Goal: Complete application form

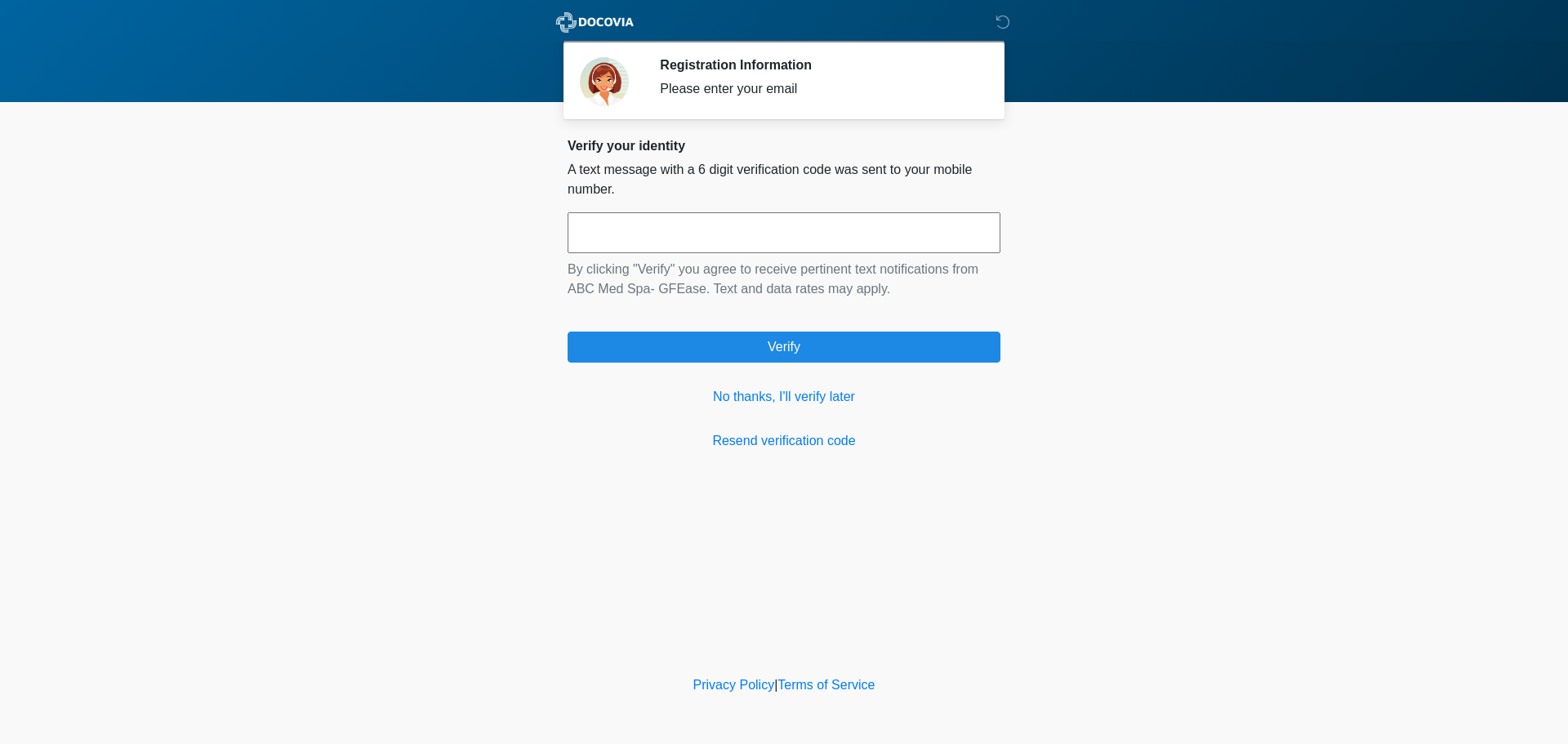
click at [841, 229] on input "text" at bounding box center [784, 233] width 433 height 41
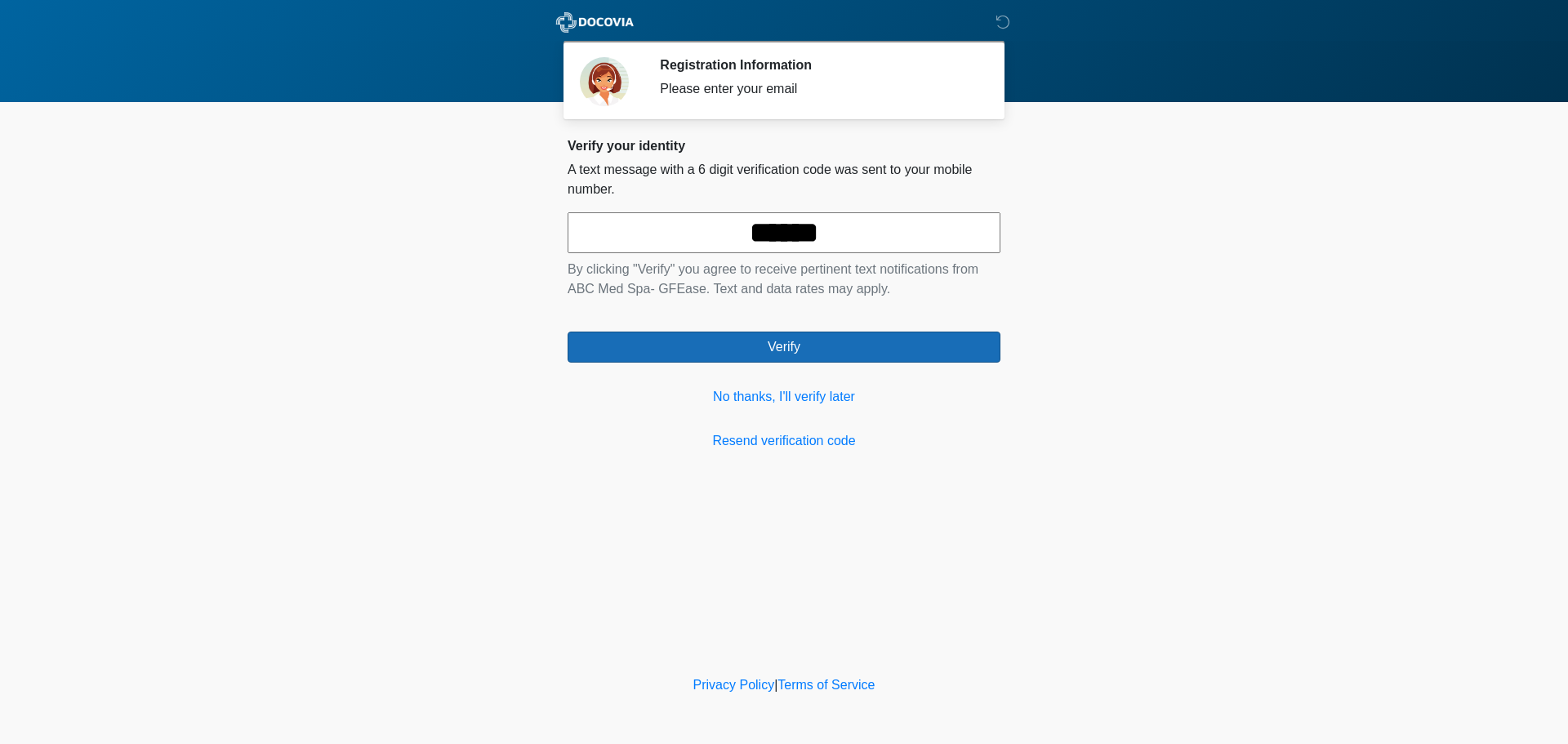
type input "******"
click at [814, 333] on button "Verify" at bounding box center [784, 348] width 433 height 31
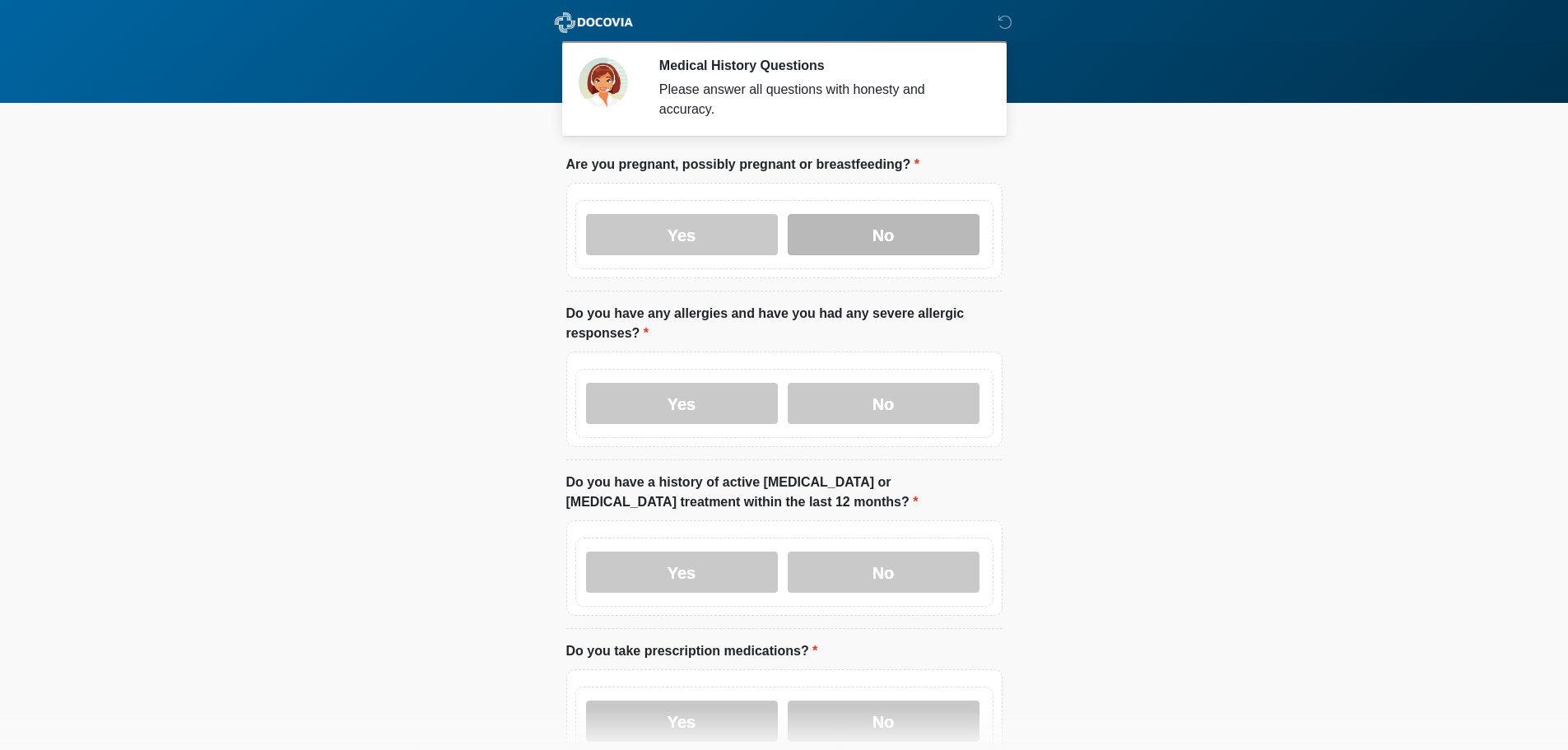
click at [867, 220] on label "No" at bounding box center [883, 234] width 191 height 41
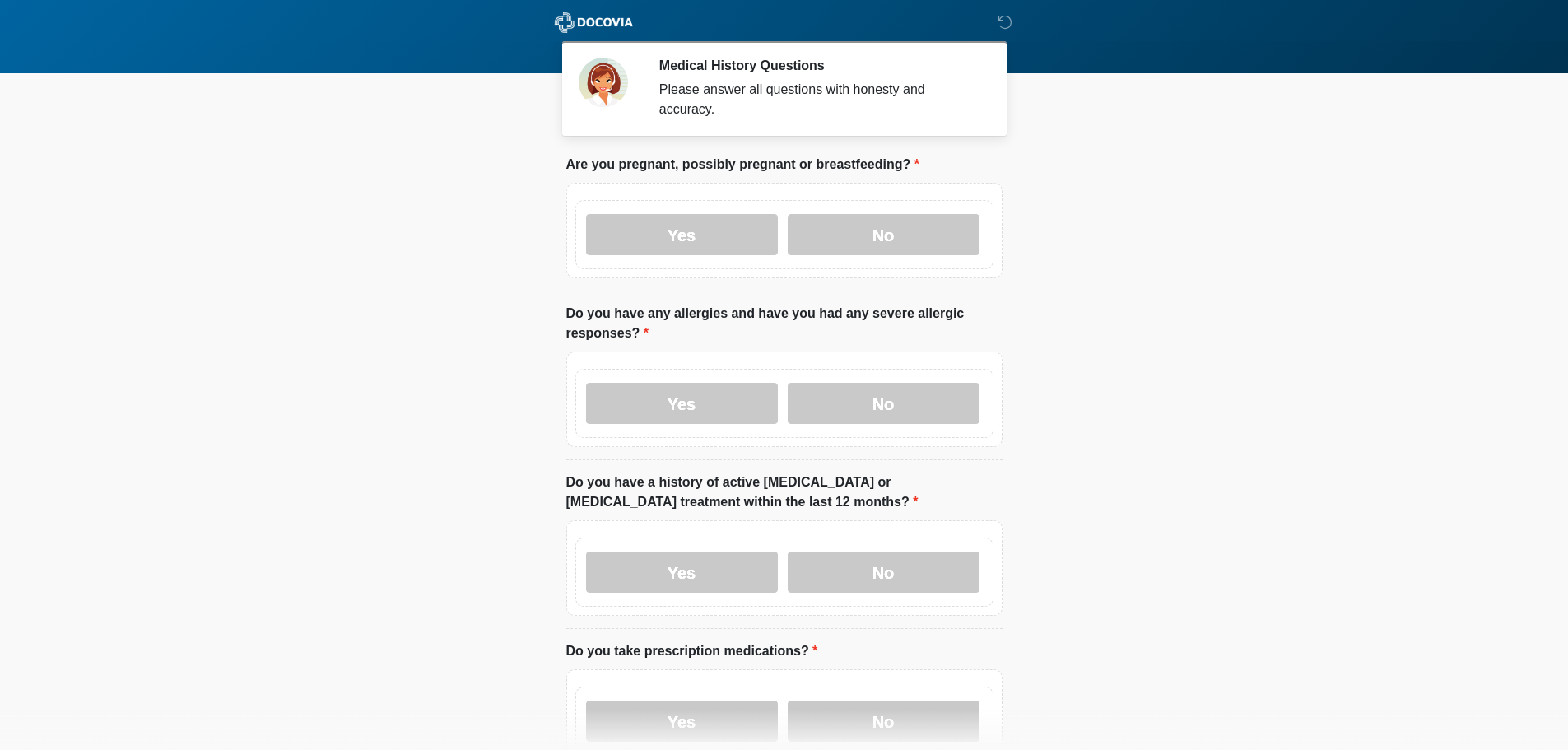
scroll to position [83, 0]
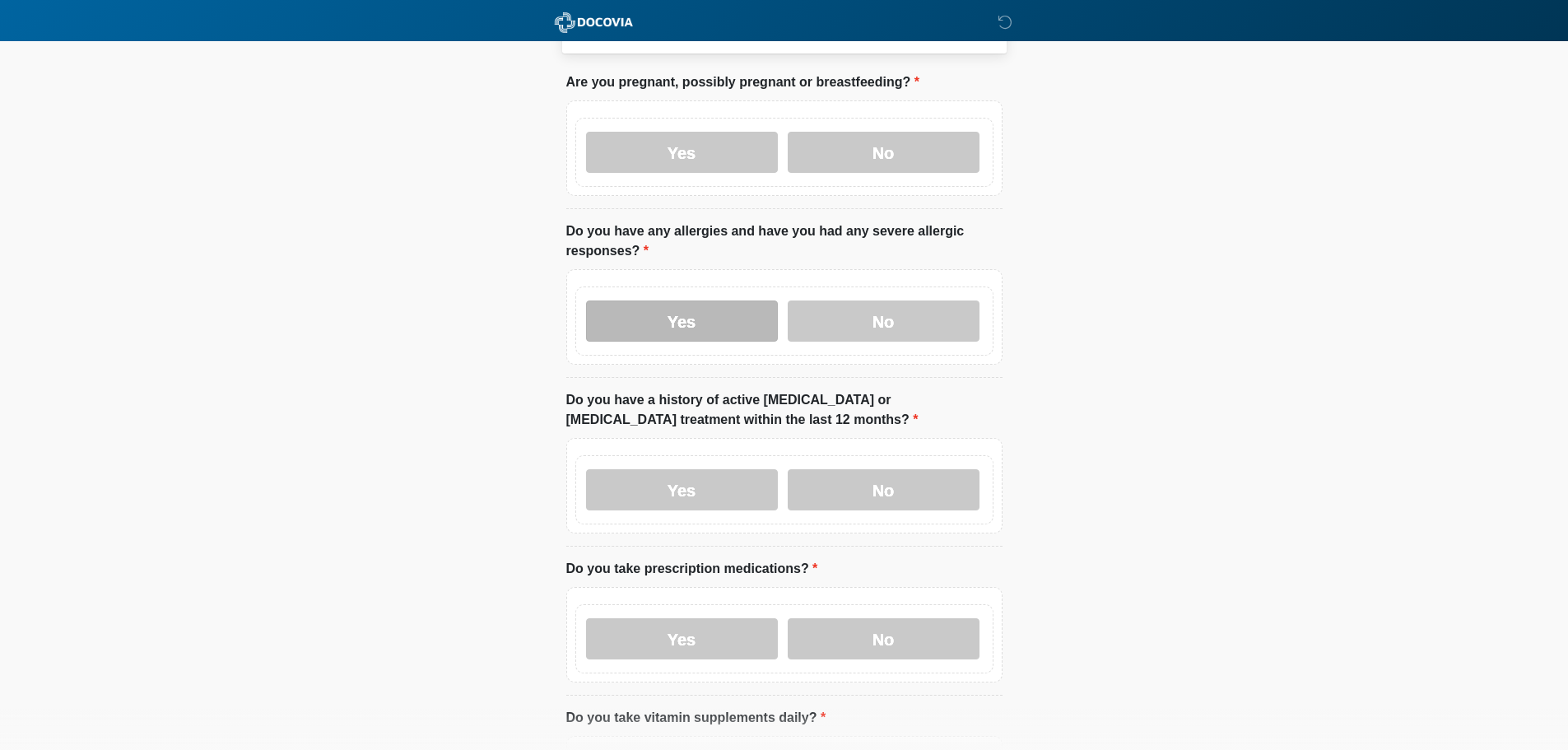
click at [680, 307] on label "Yes" at bounding box center [682, 321] width 191 height 41
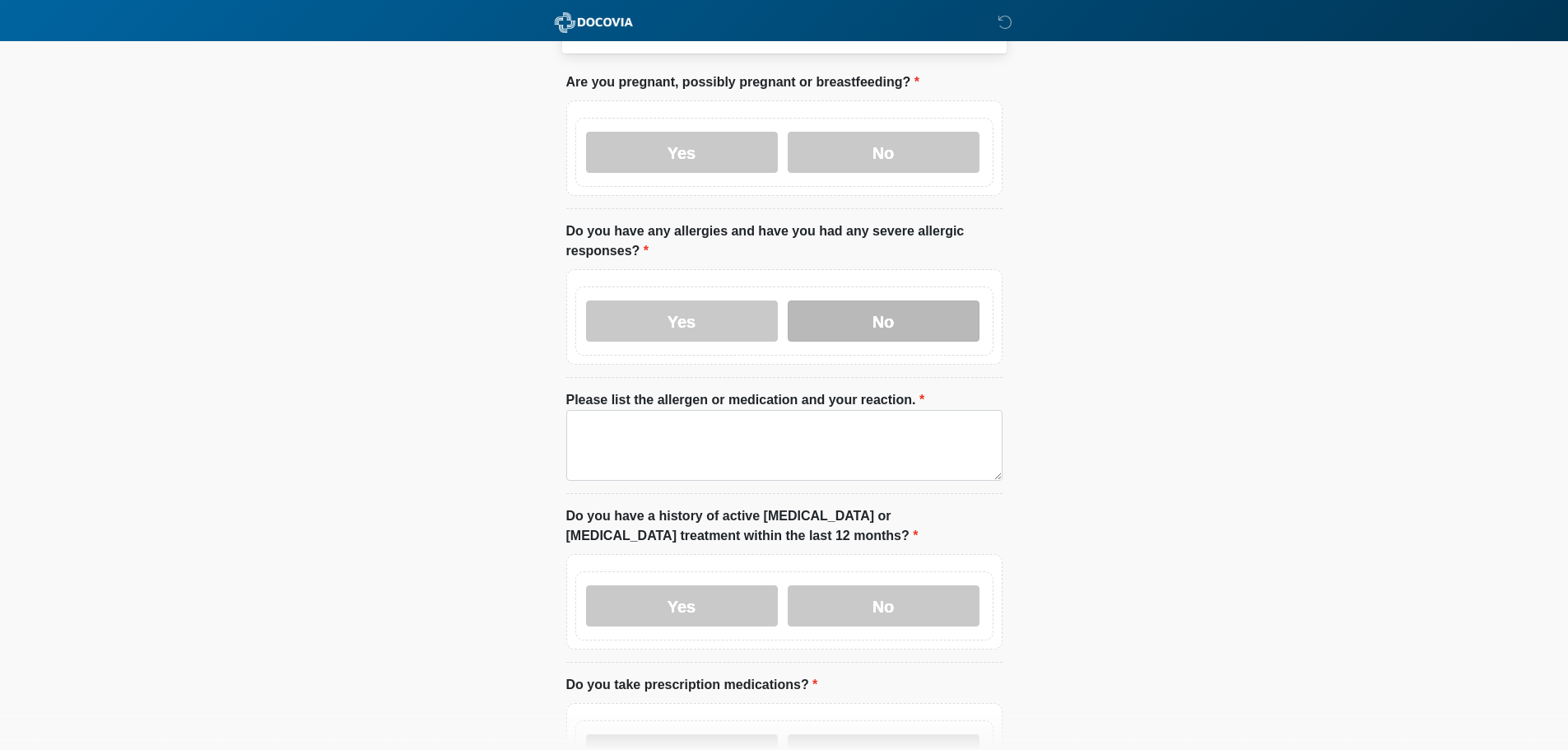
click at [897, 307] on label "No" at bounding box center [883, 321] width 191 height 41
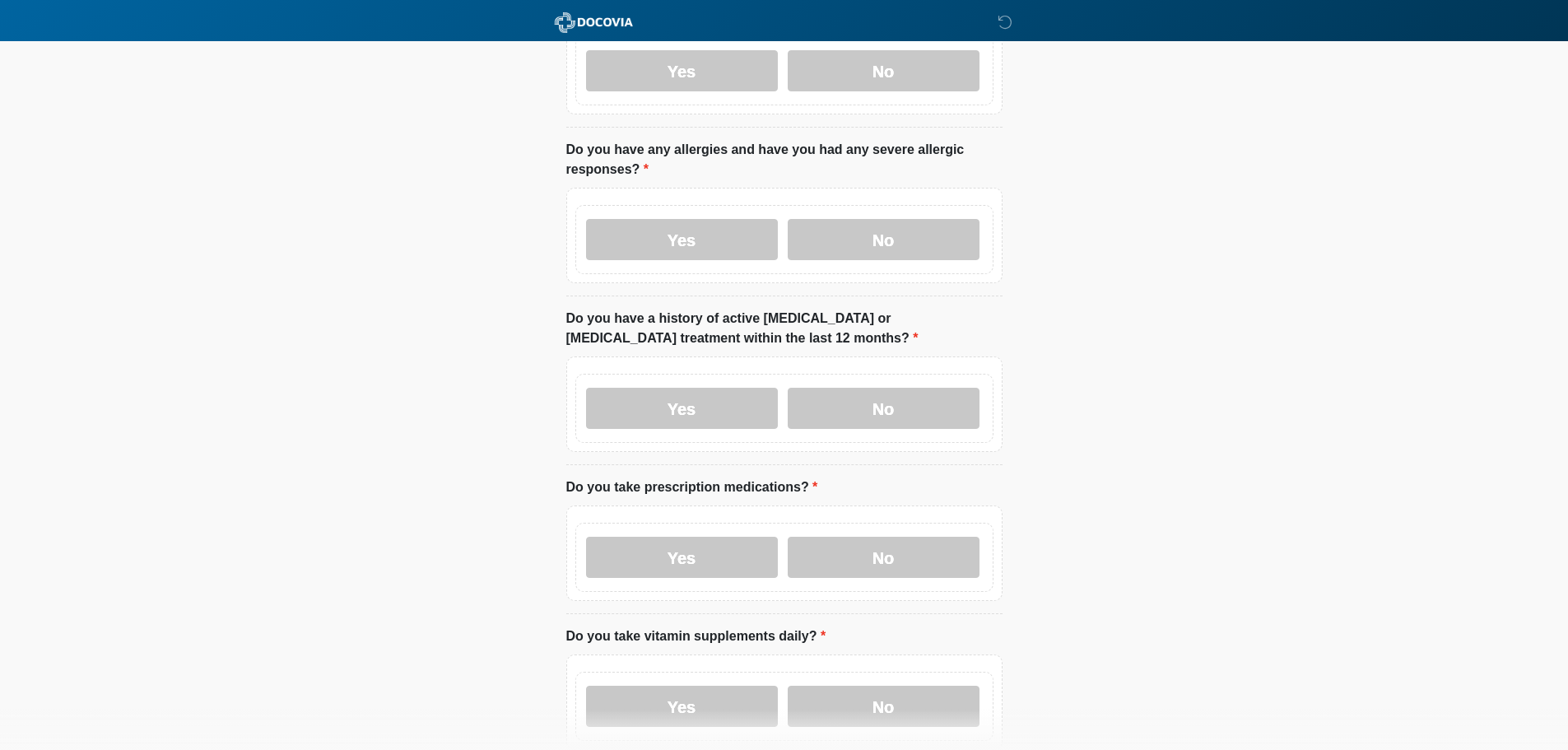
scroll to position [165, 0]
click at [910, 387] on label "No" at bounding box center [883, 407] width 191 height 41
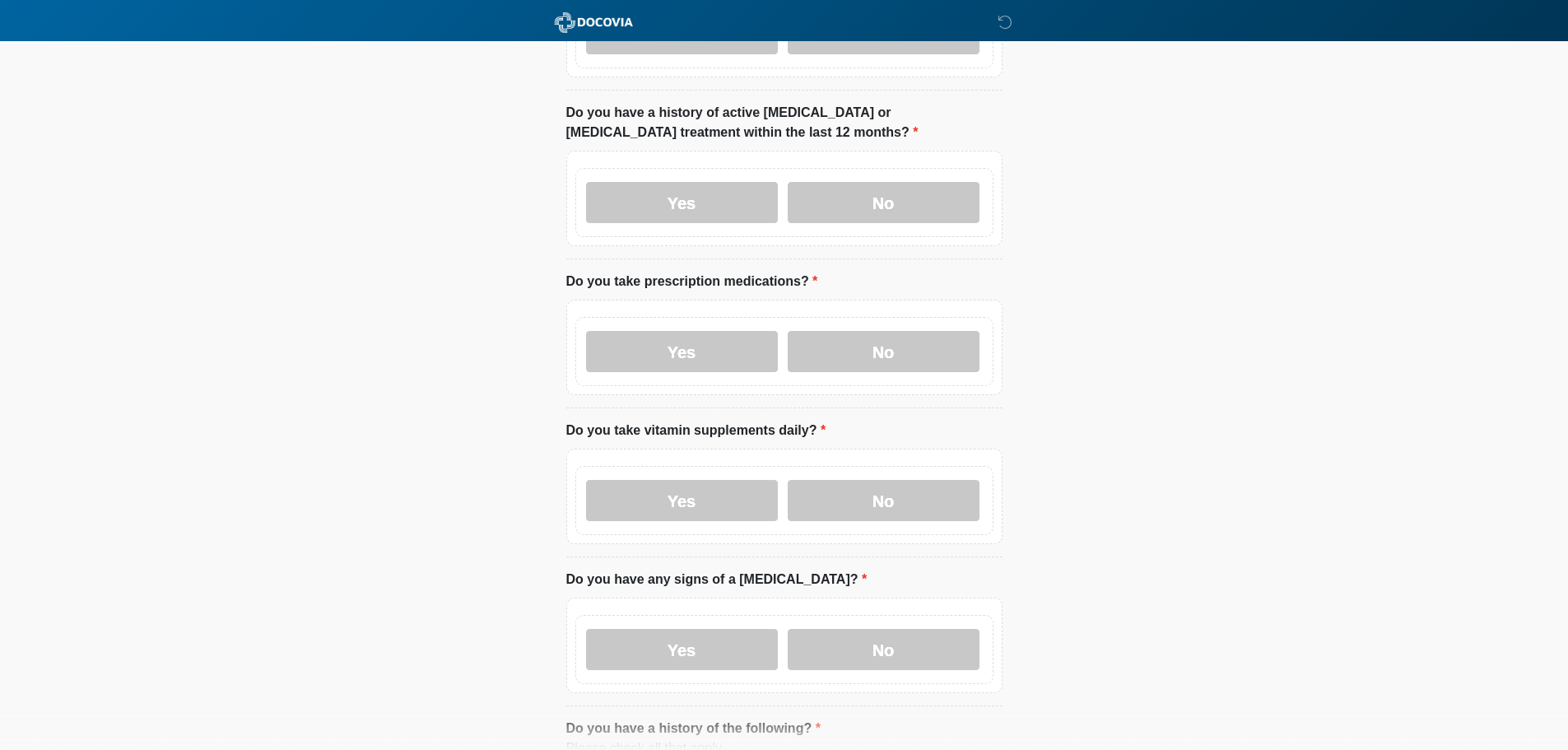
scroll to position [412, 0]
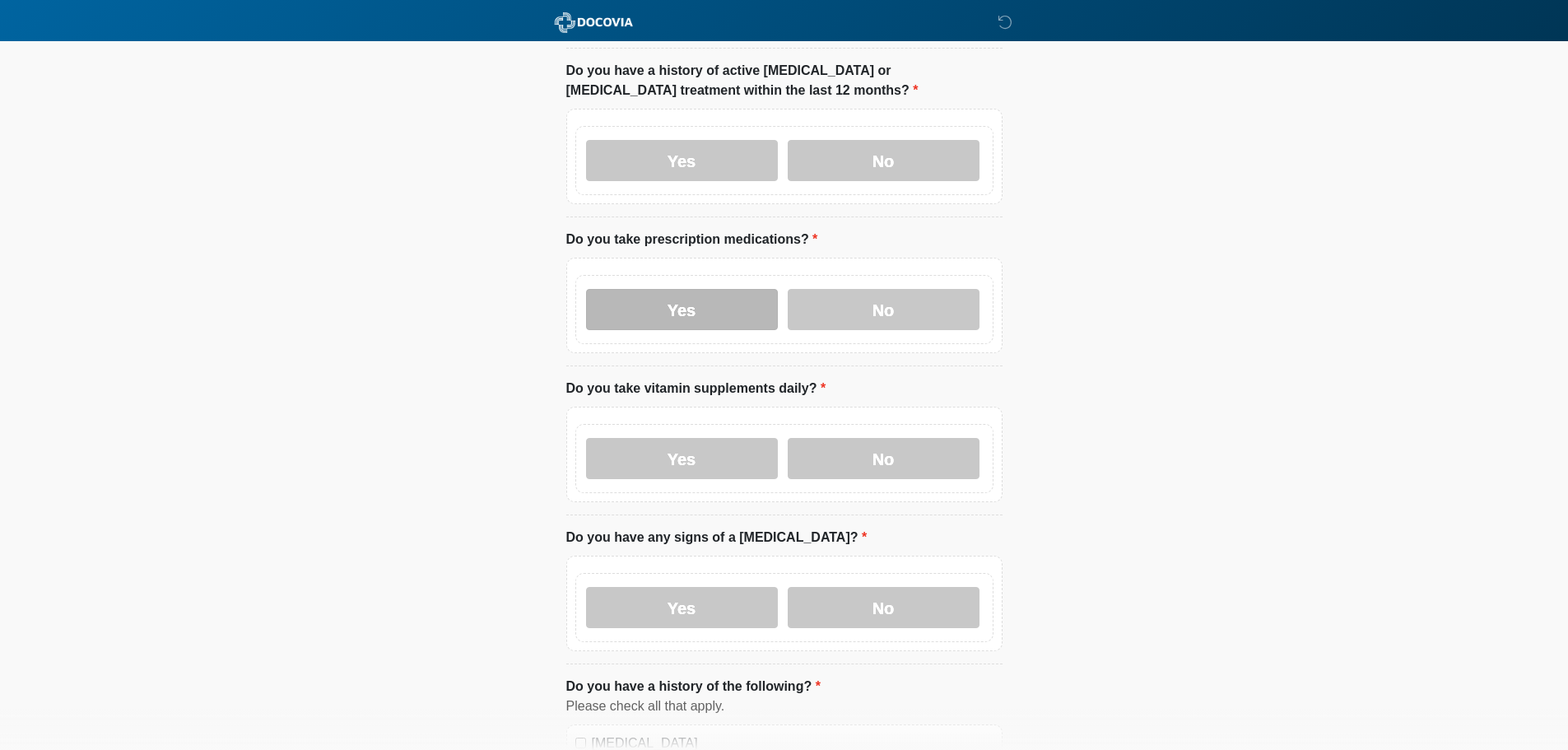
click at [709, 289] on label "Yes" at bounding box center [682, 309] width 191 height 41
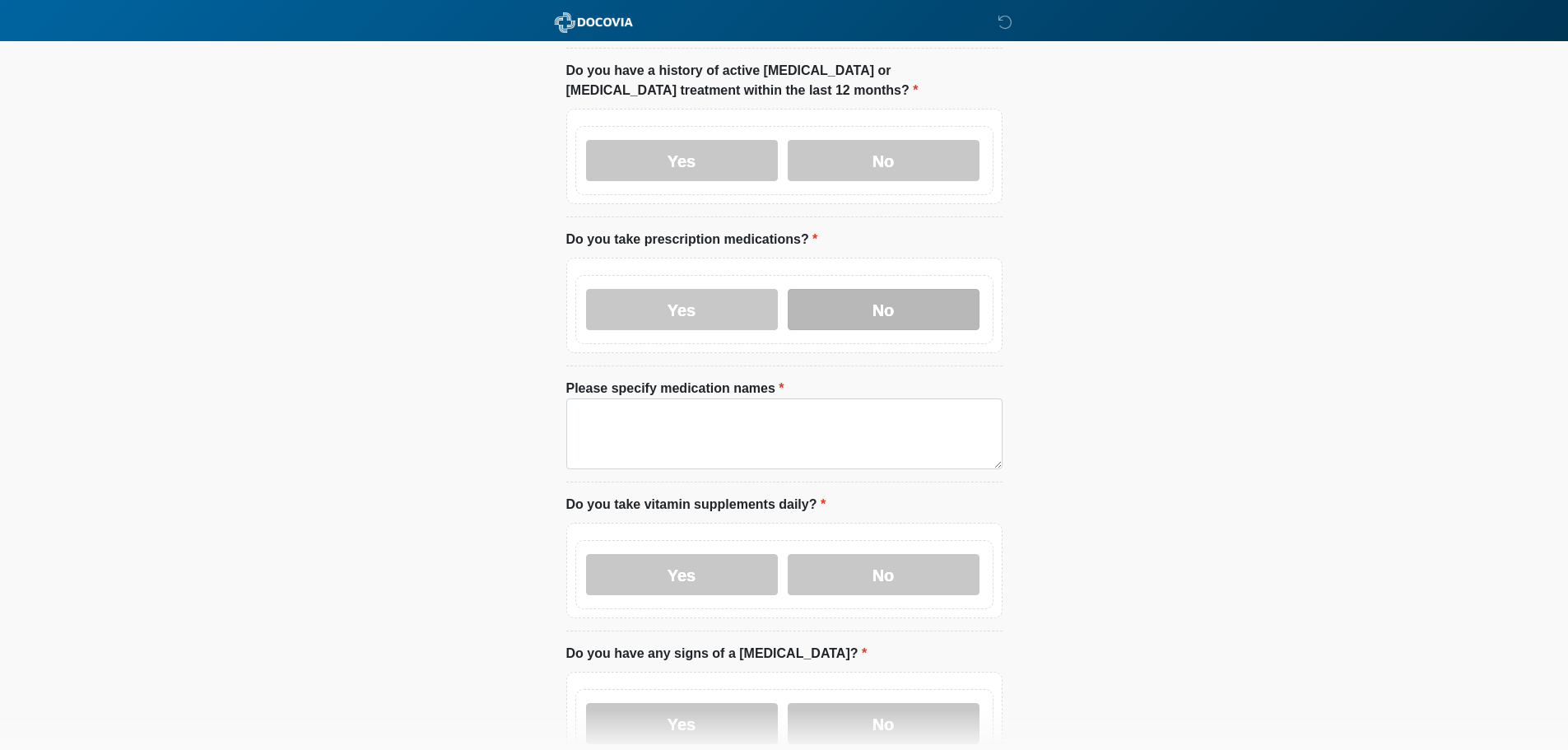
click at [888, 290] on label "No" at bounding box center [883, 309] width 191 height 41
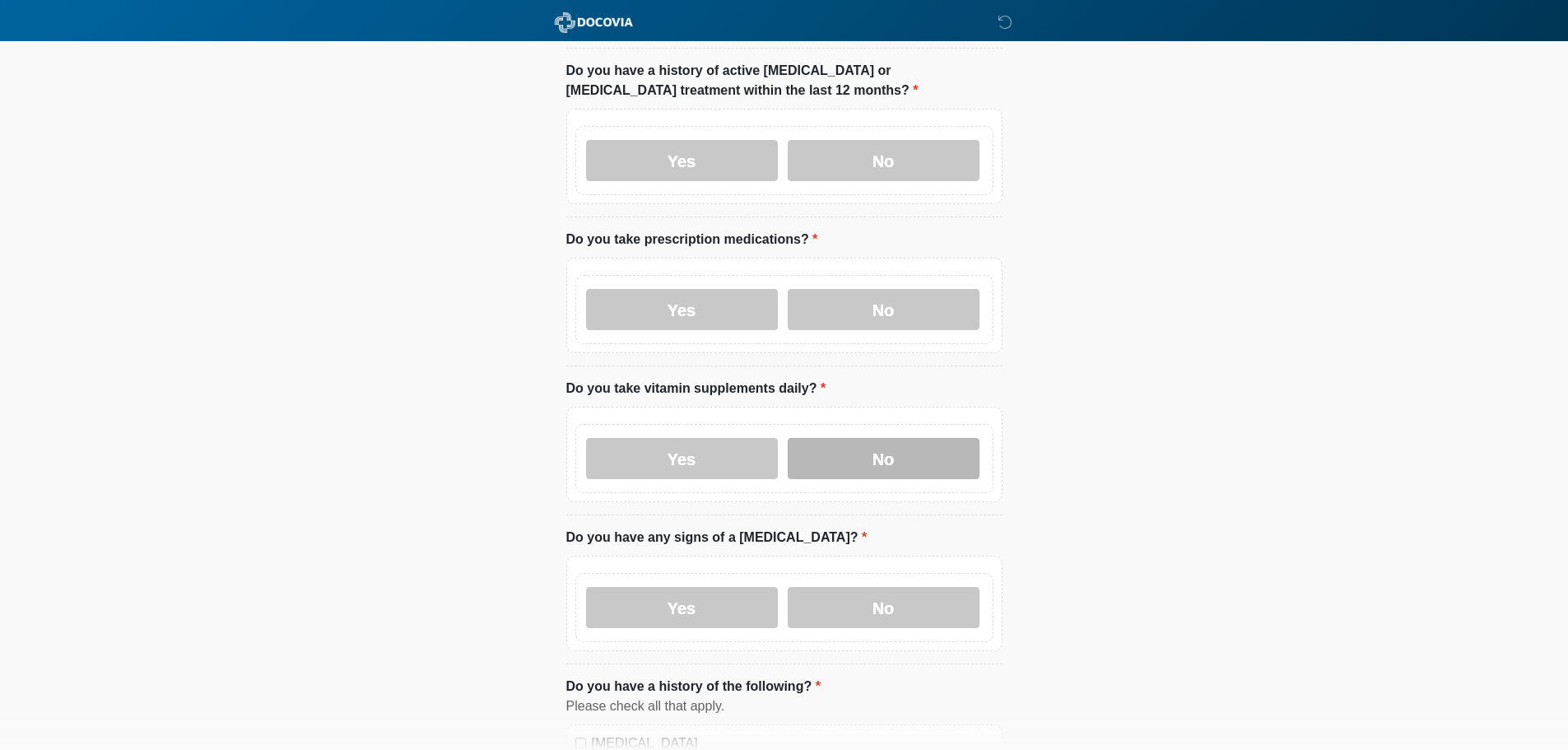
click at [915, 446] on label "No" at bounding box center [883, 458] width 191 height 41
click at [891, 588] on label "No" at bounding box center [883, 608] width 191 height 41
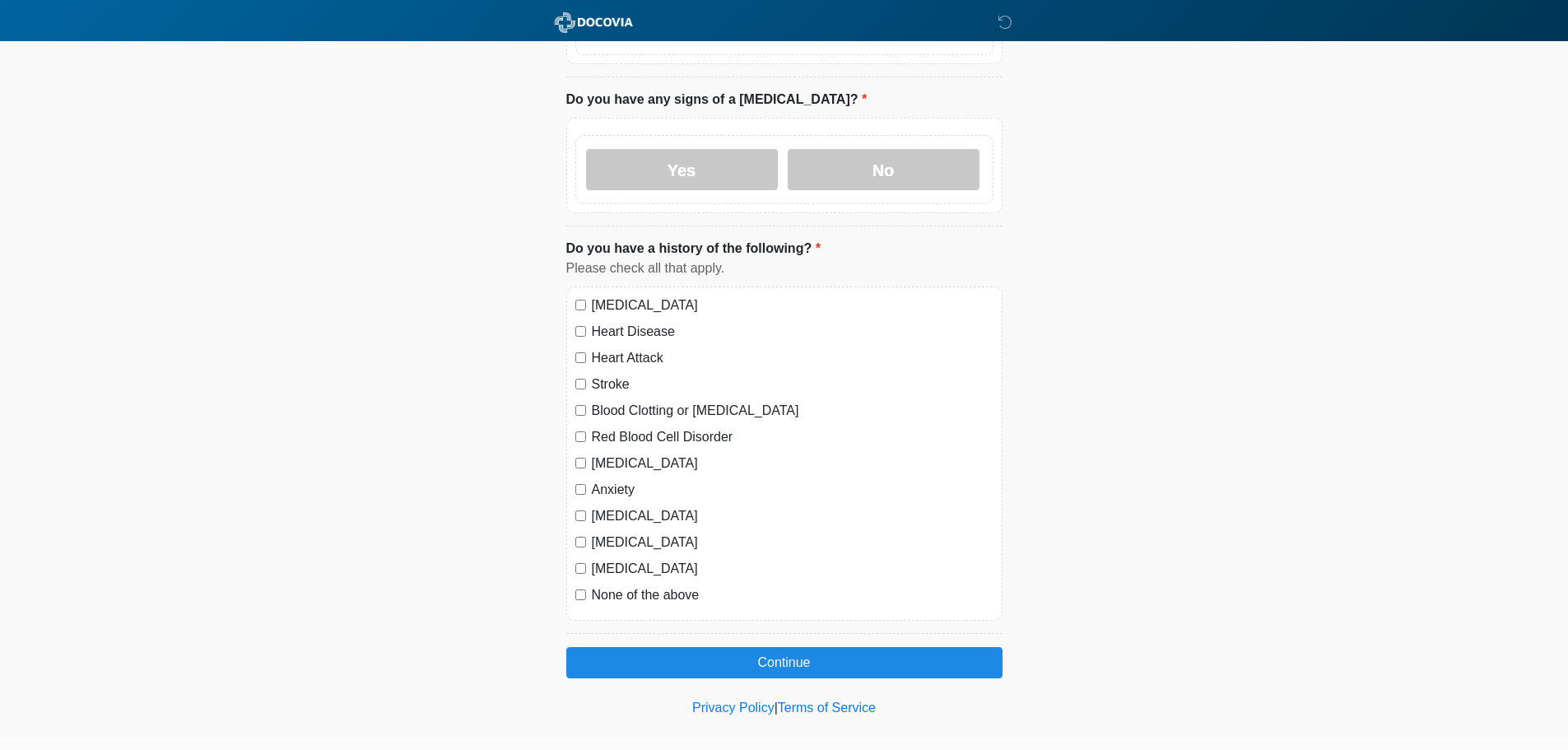
scroll to position [852, 0]
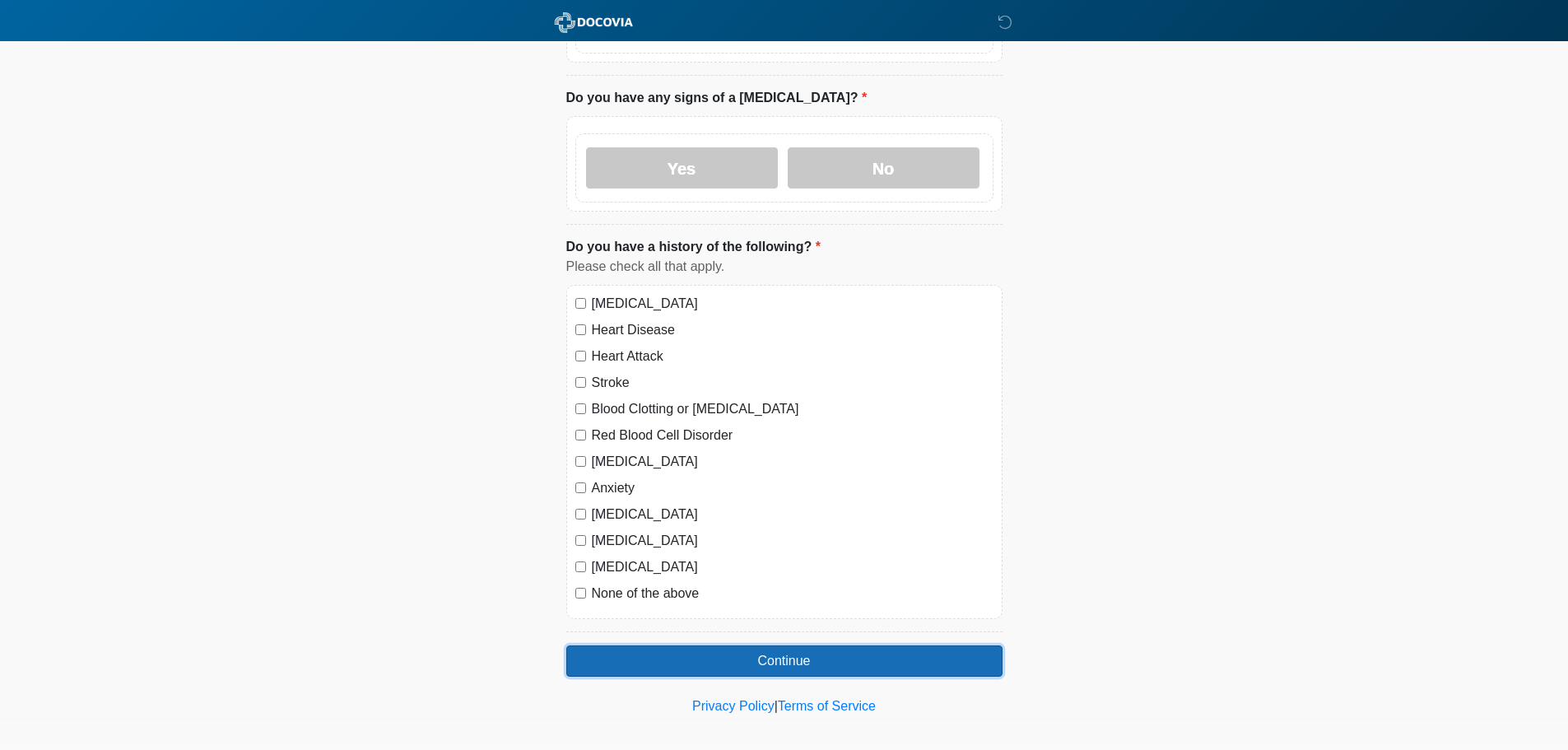
click at [763, 645] on button "Continue" at bounding box center [784, 661] width 436 height 32
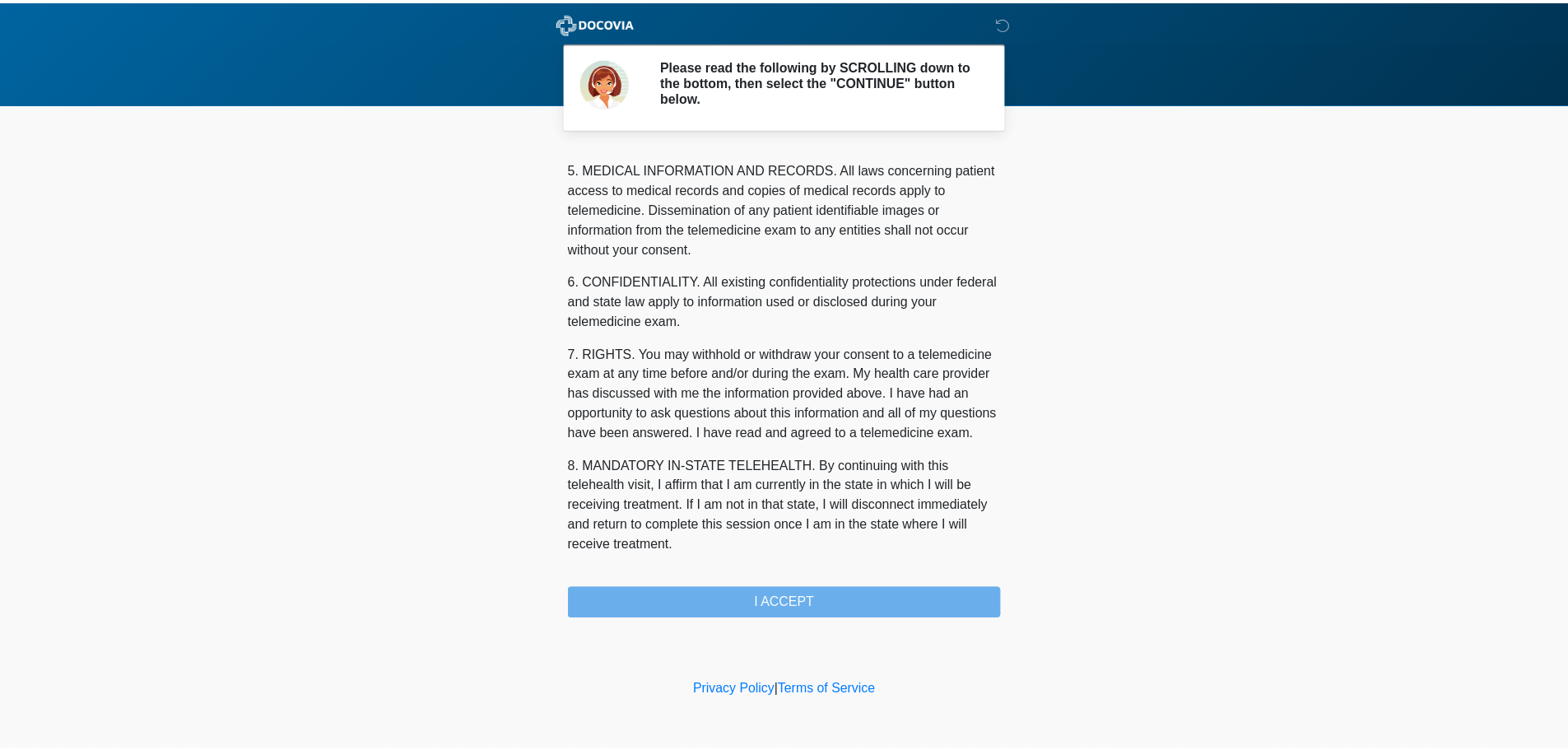
scroll to position [554, 0]
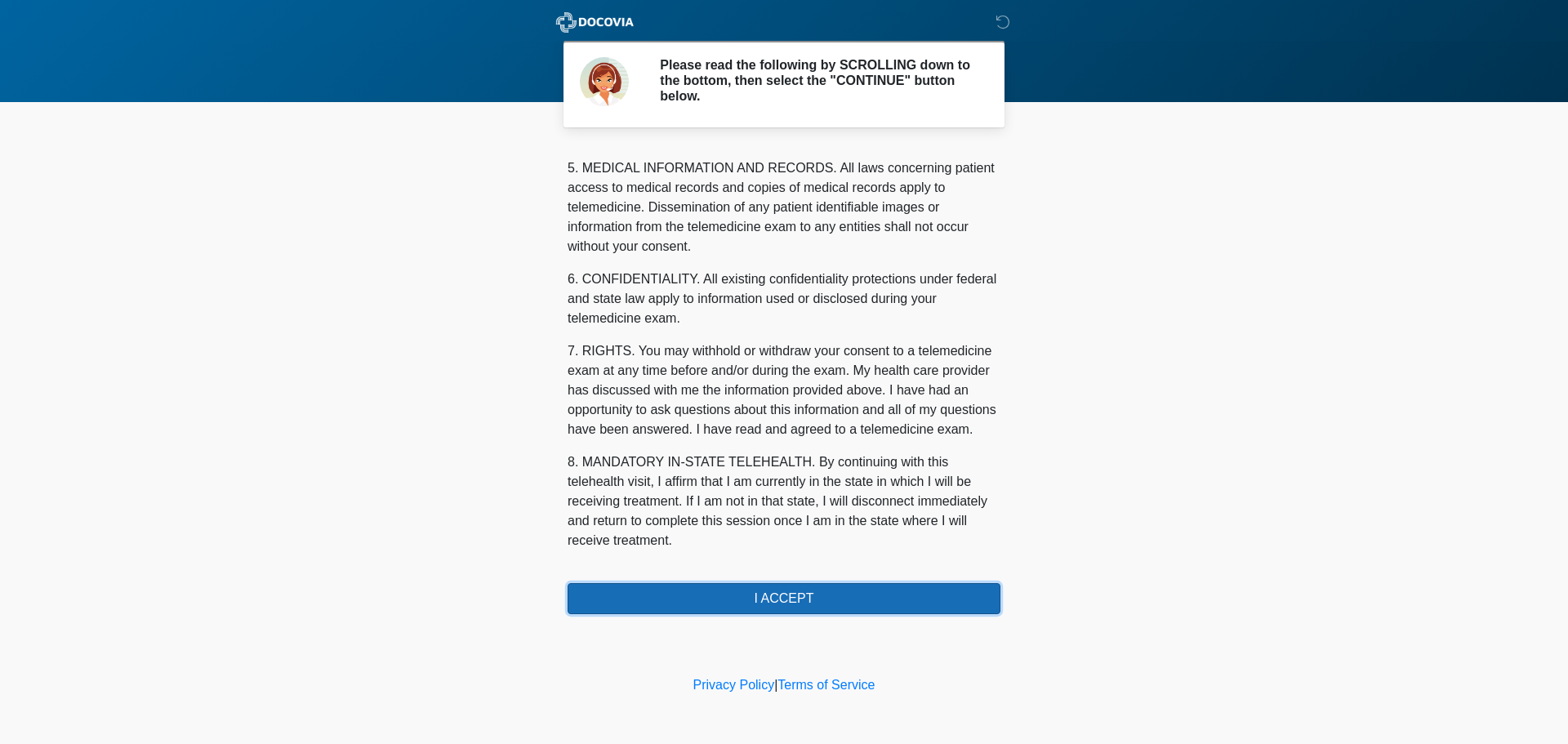
click at [772, 604] on button "I ACCEPT" at bounding box center [784, 599] width 433 height 31
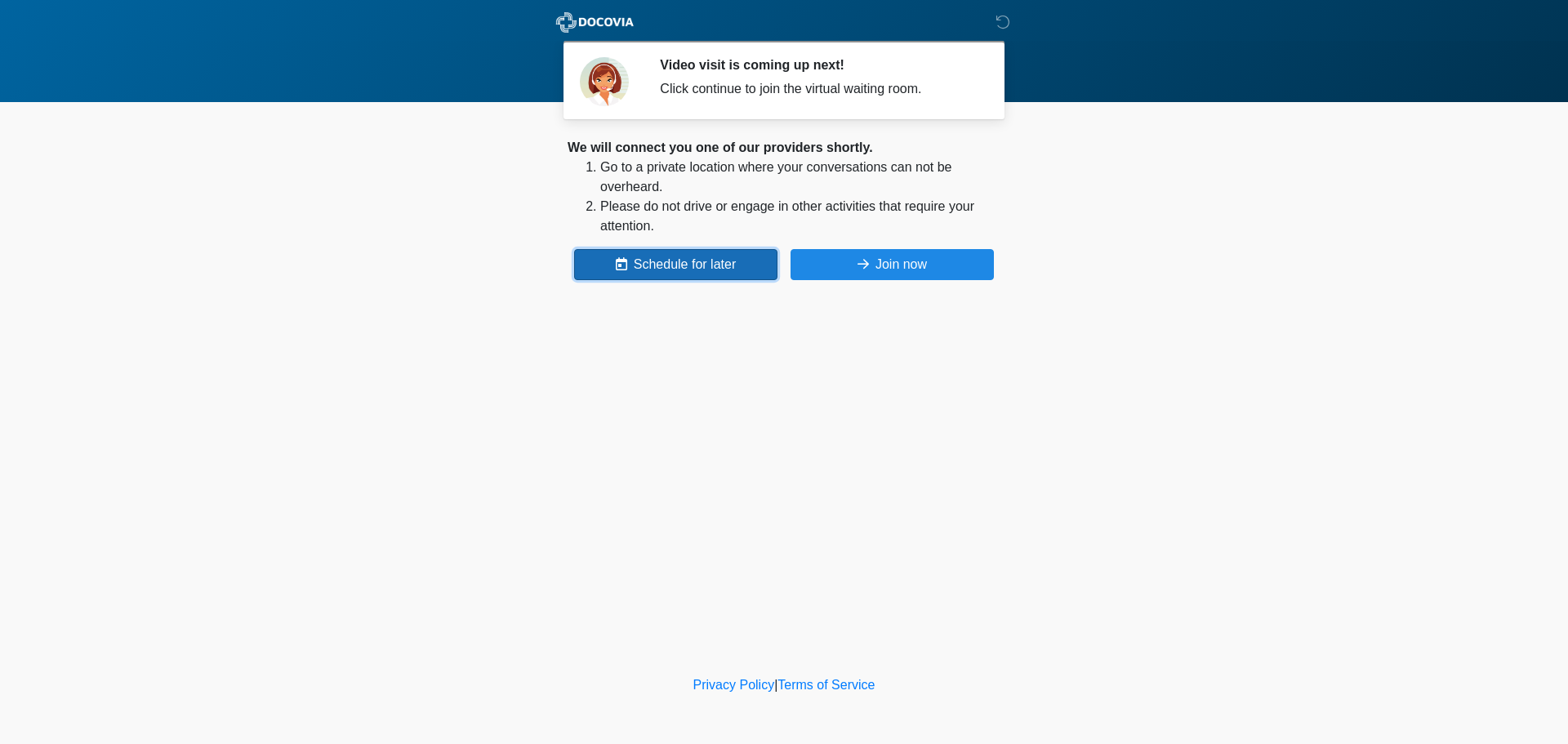
click at [649, 258] on button "Schedule for later" at bounding box center [675, 265] width 203 height 31
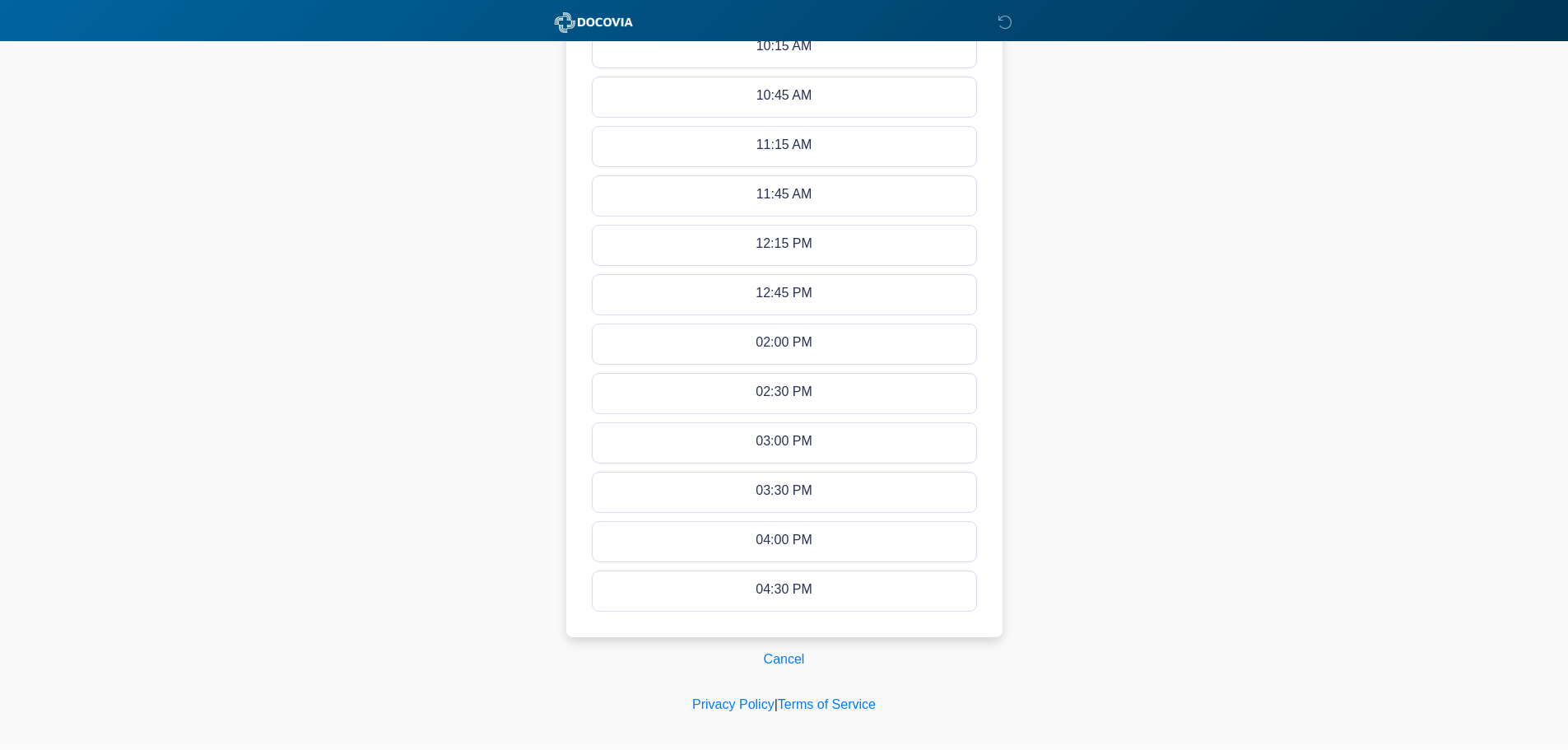
scroll to position [791, 0]
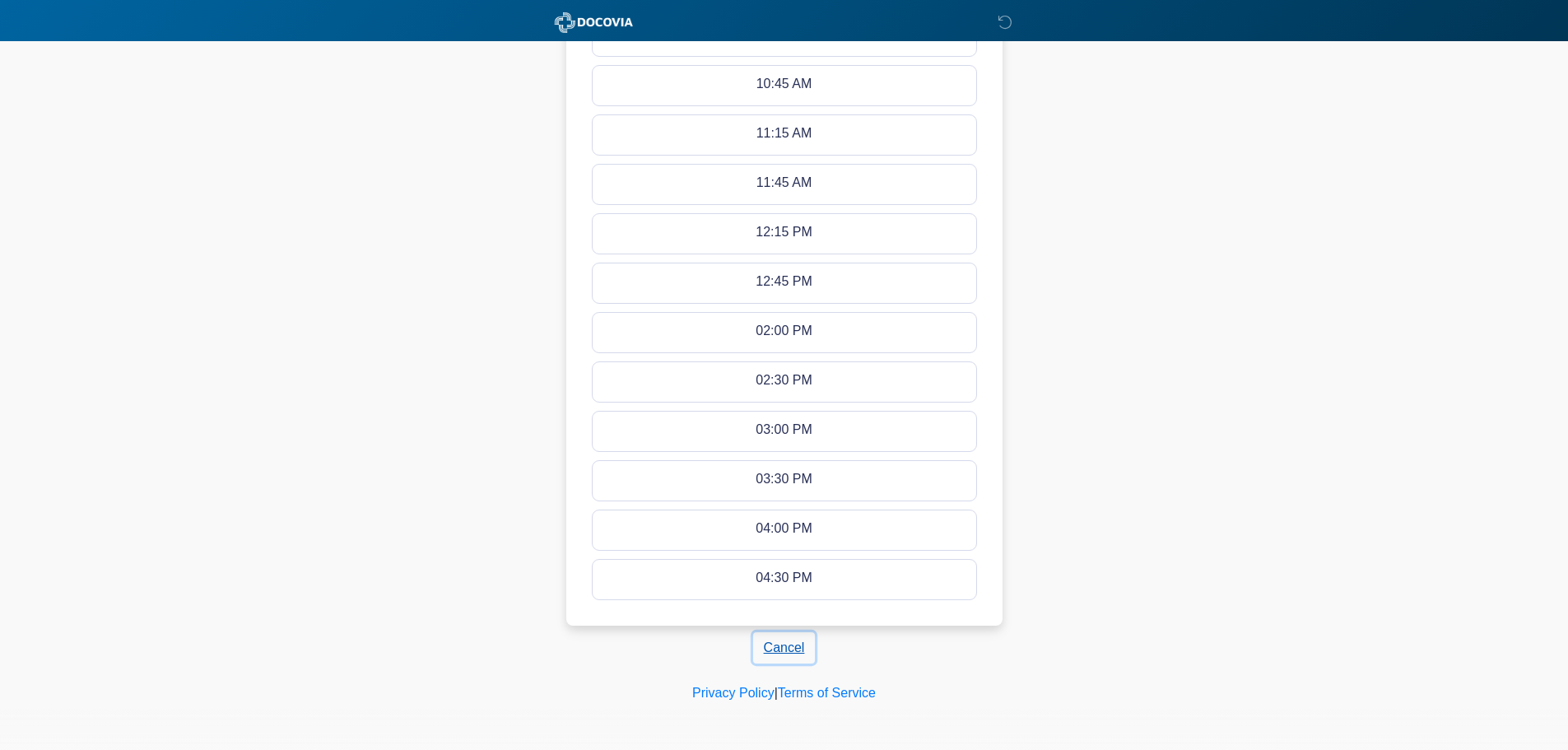
click at [770, 649] on button "Cancel" at bounding box center [784, 648] width 62 height 32
